Goal: Navigation & Orientation: Understand site structure

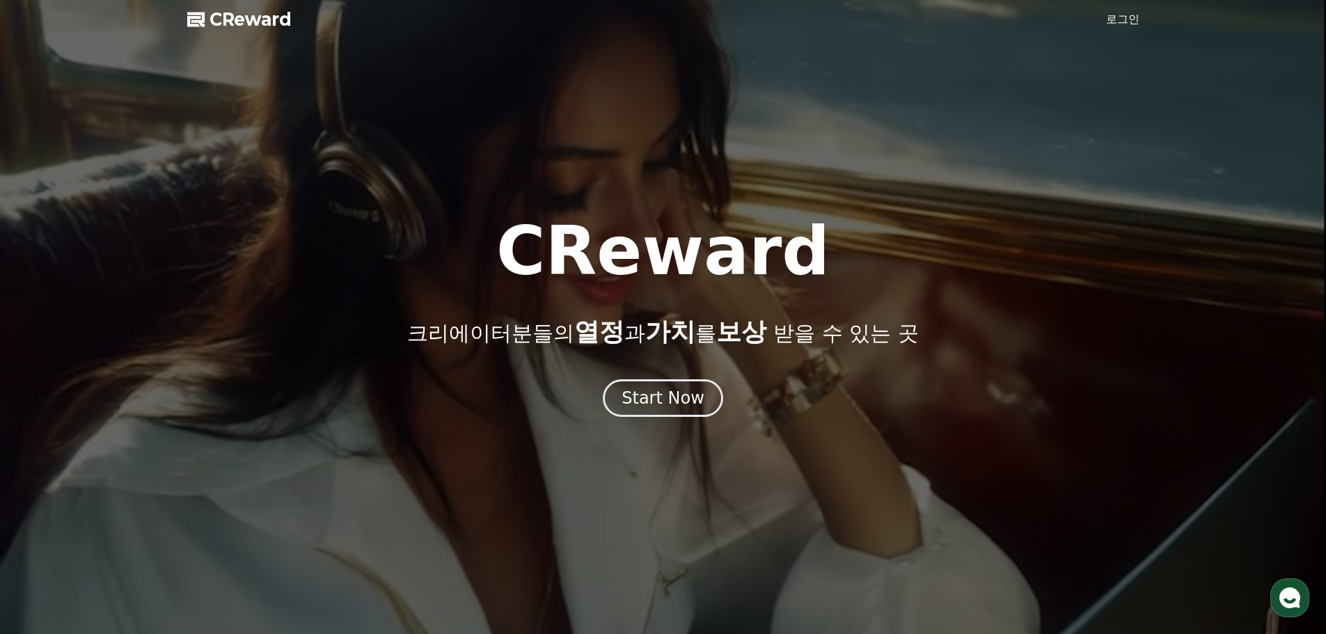
click at [676, 434] on div at bounding box center [663, 317] width 1326 height 634
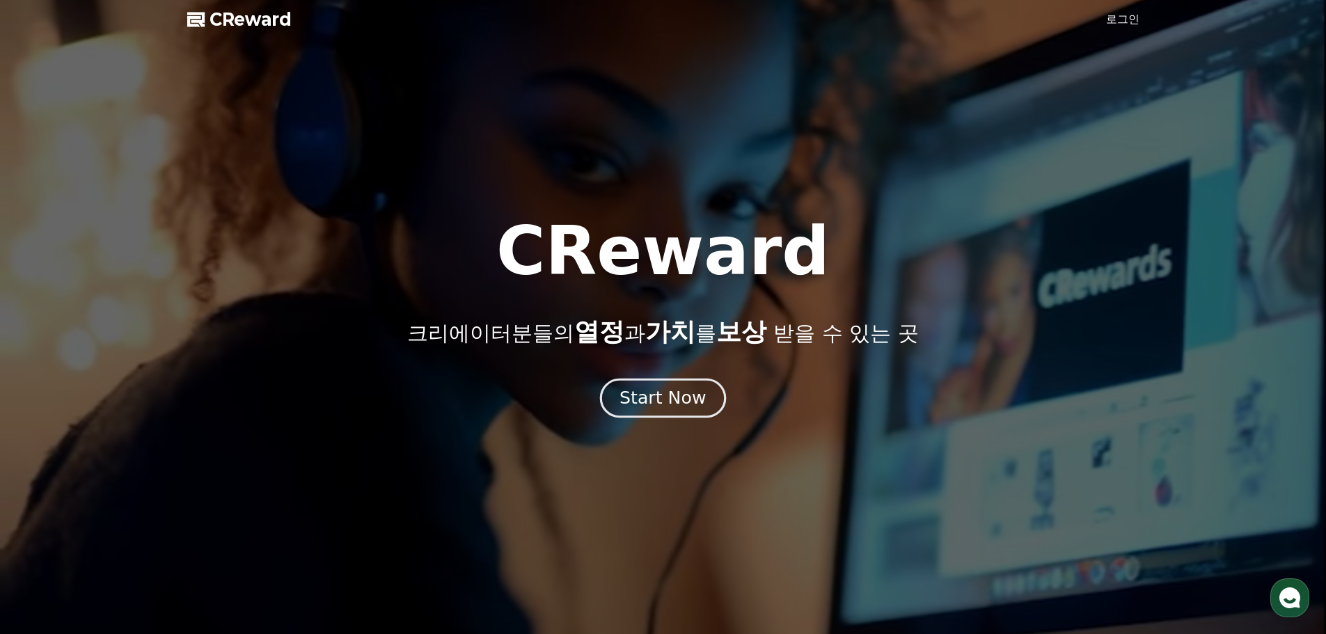
click at [682, 405] on div "Start Now" at bounding box center [663, 398] width 86 height 24
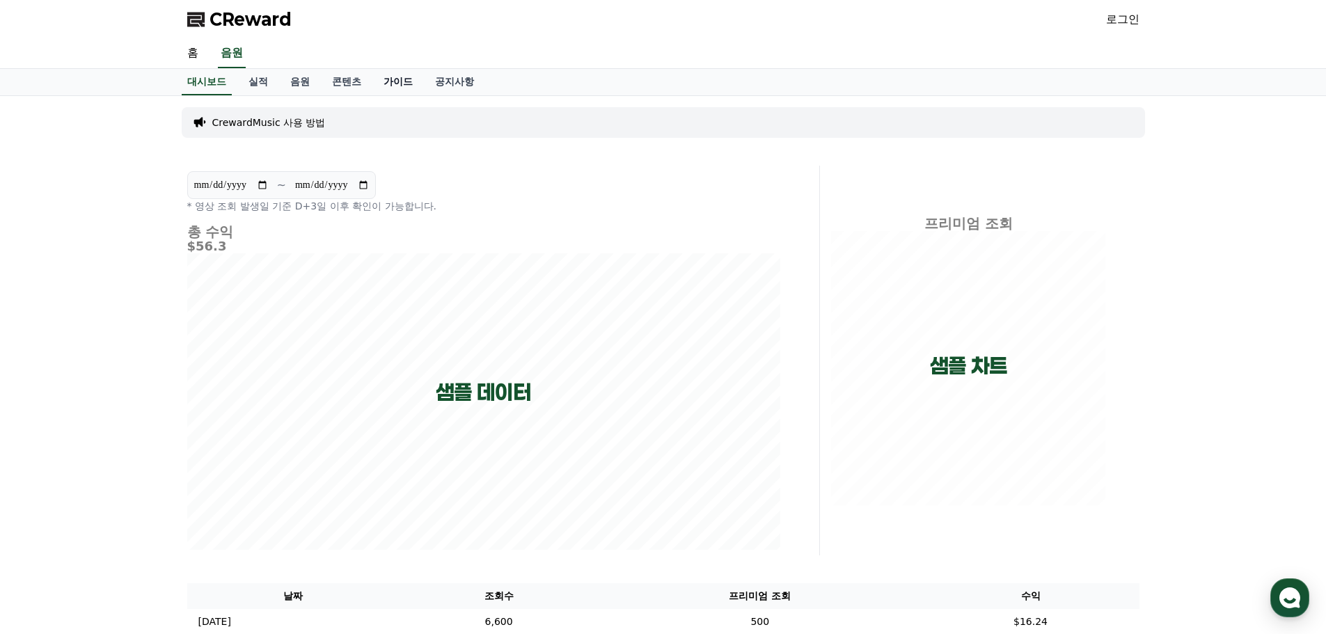
click at [396, 83] on link "가이드" at bounding box center [399, 82] width 52 height 26
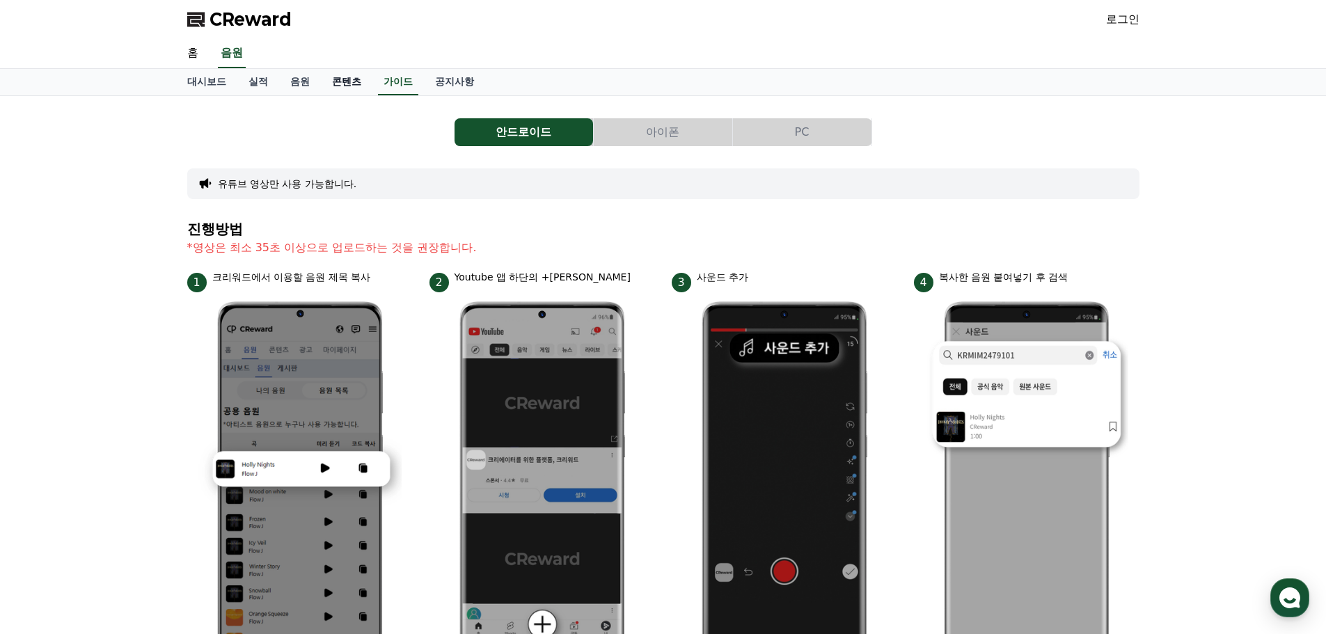
click at [353, 86] on link "콘텐츠" at bounding box center [347, 82] width 52 height 26
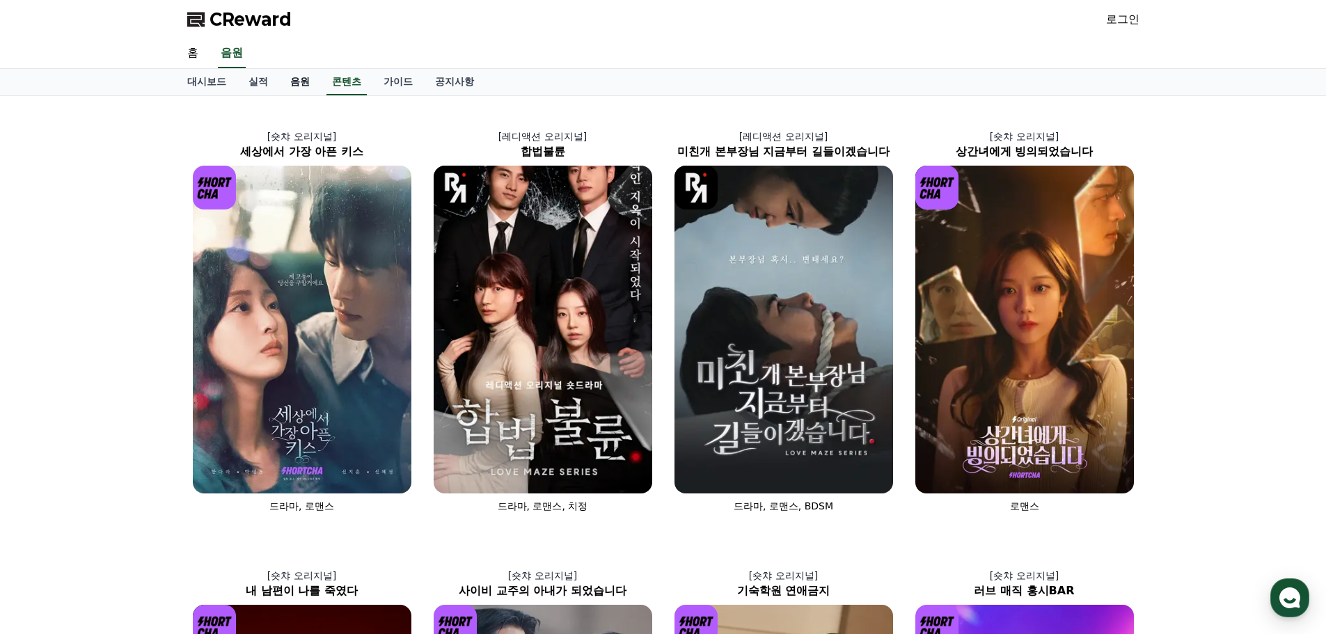
click at [308, 75] on link "음원" at bounding box center [300, 82] width 42 height 26
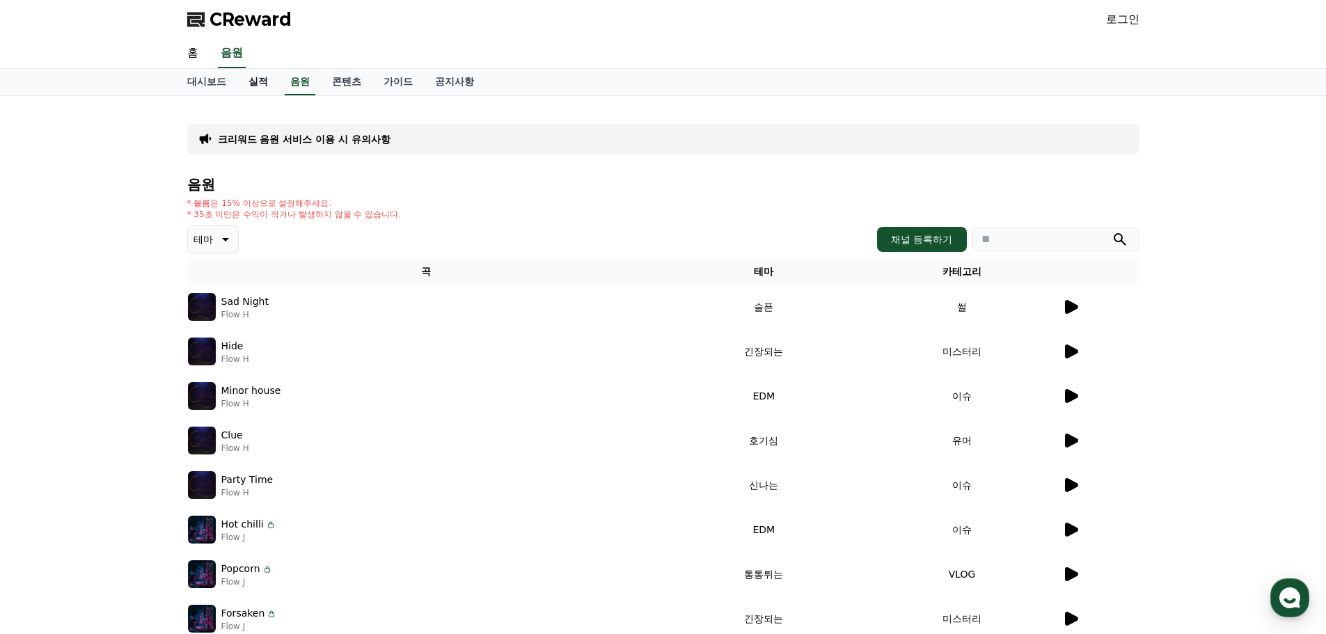
click at [258, 82] on link "실적" at bounding box center [258, 82] width 42 height 26
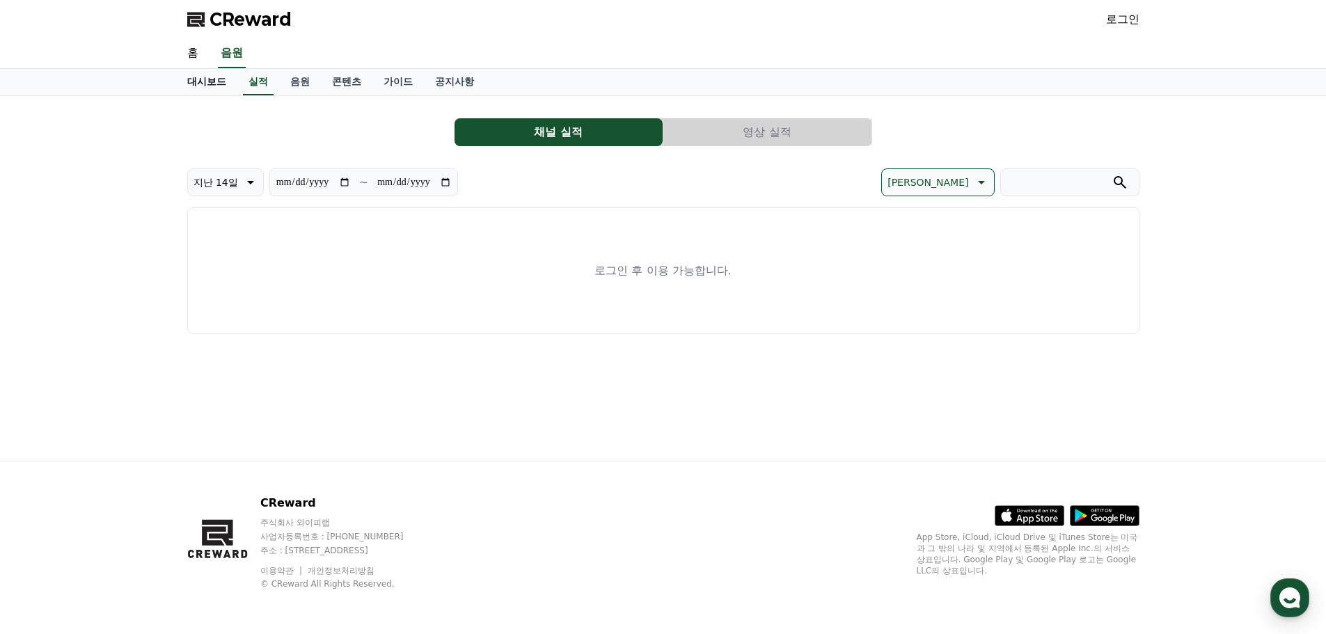
click at [212, 86] on link "대시보드" at bounding box center [206, 82] width 61 height 26
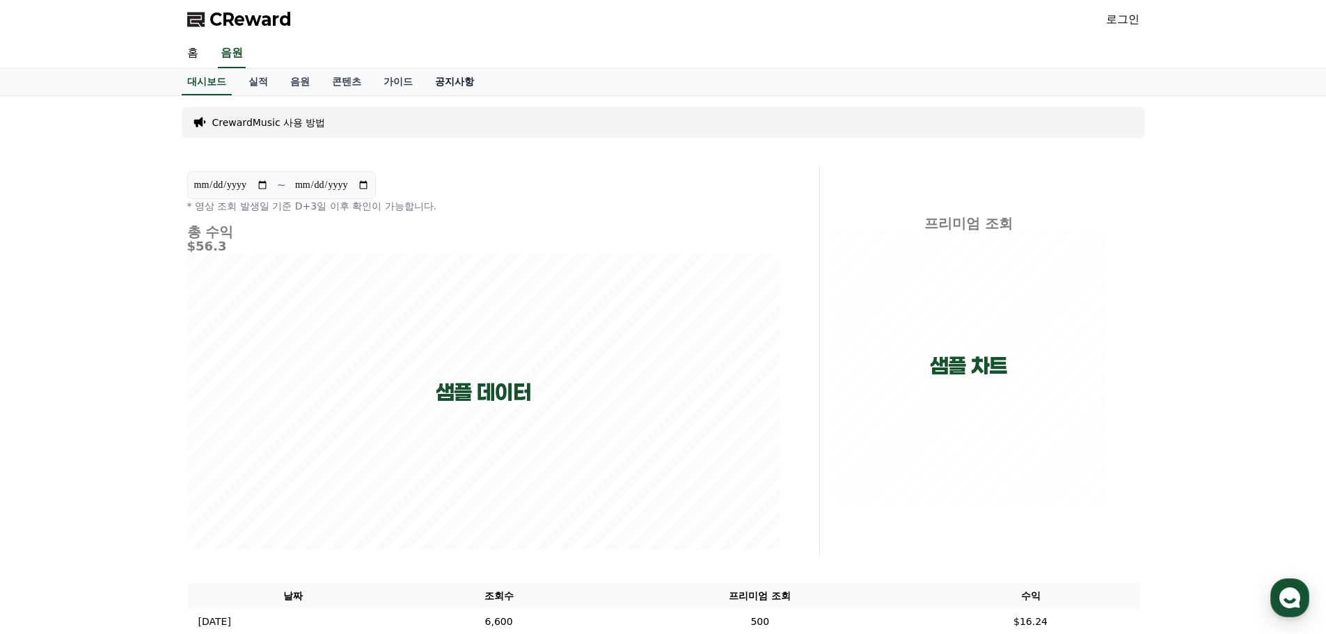
click at [451, 77] on link "공지사항" at bounding box center [454, 82] width 61 height 26
